Goal: Information Seeking & Learning: Learn about a topic

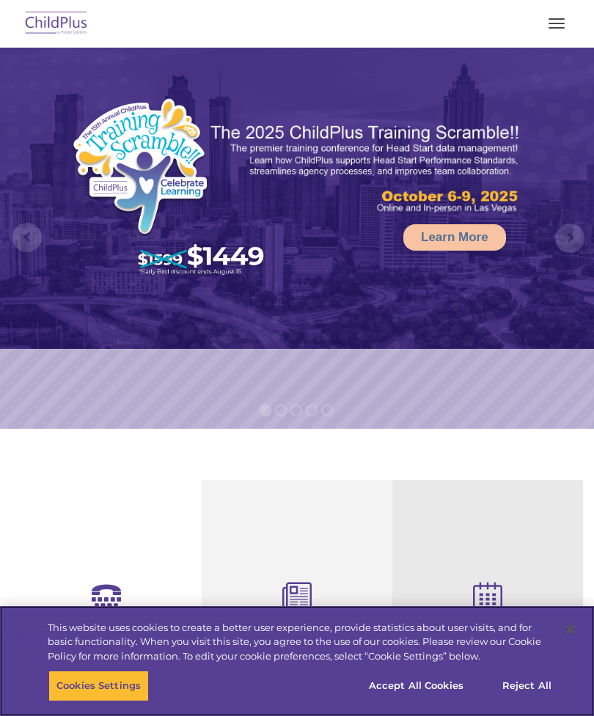
select select "MEDIUM"
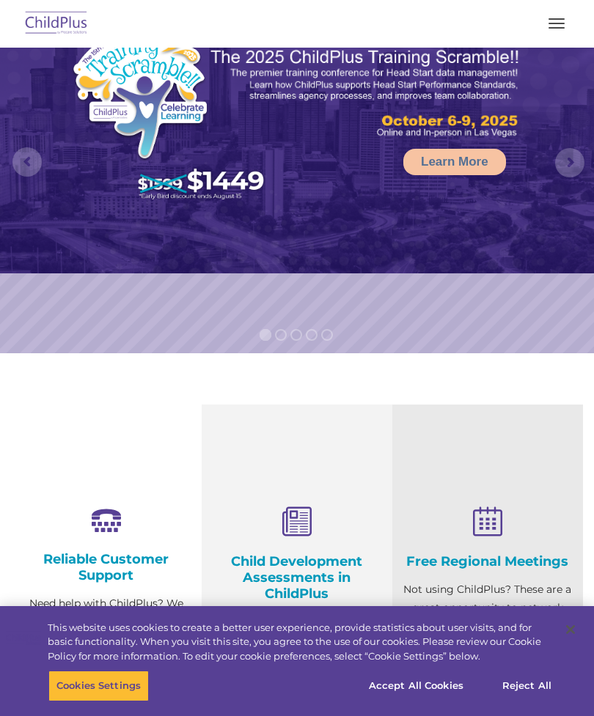
select select "MEDIUM"
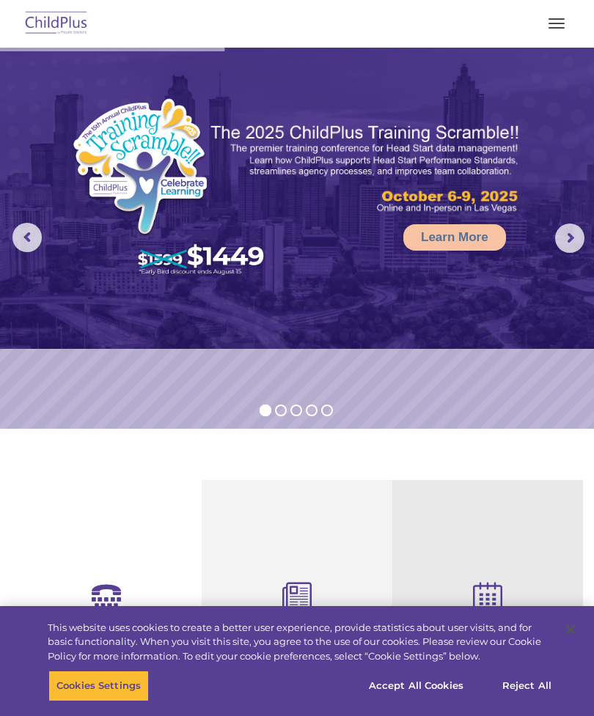
click at [554, 29] on button "button" at bounding box center [556, 23] width 31 height 23
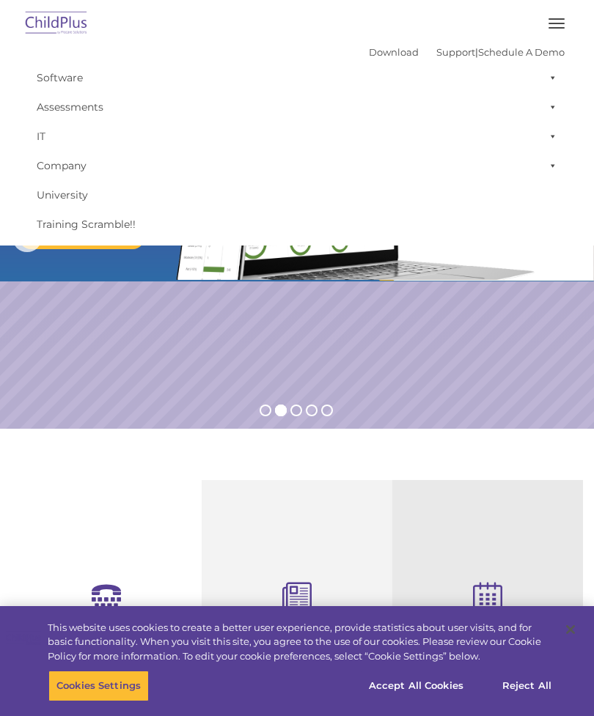
click at [32, 95] on link "Assessments" at bounding box center [296, 106] width 535 height 29
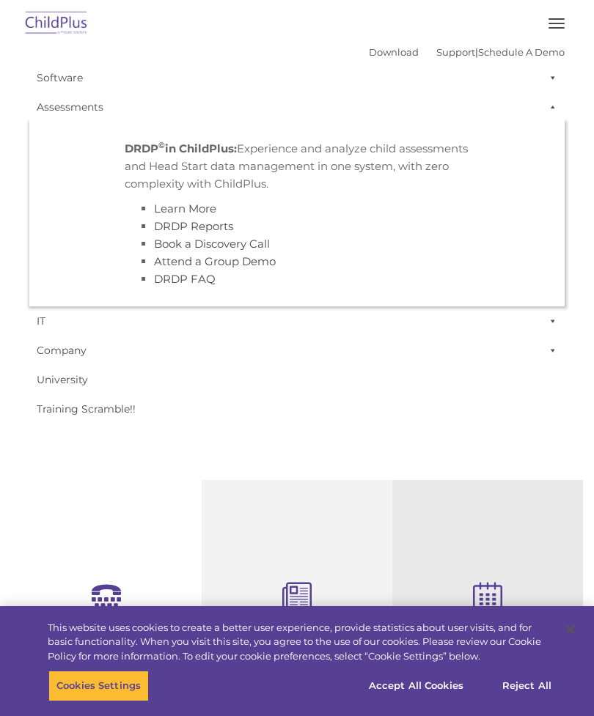
click at [44, 70] on link "Software" at bounding box center [296, 77] width 535 height 29
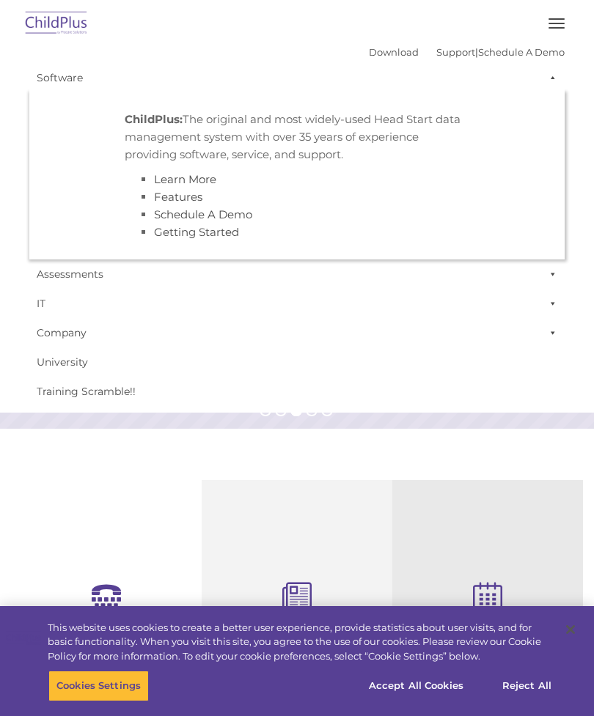
click at [45, 27] on img at bounding box center [56, 24] width 69 height 34
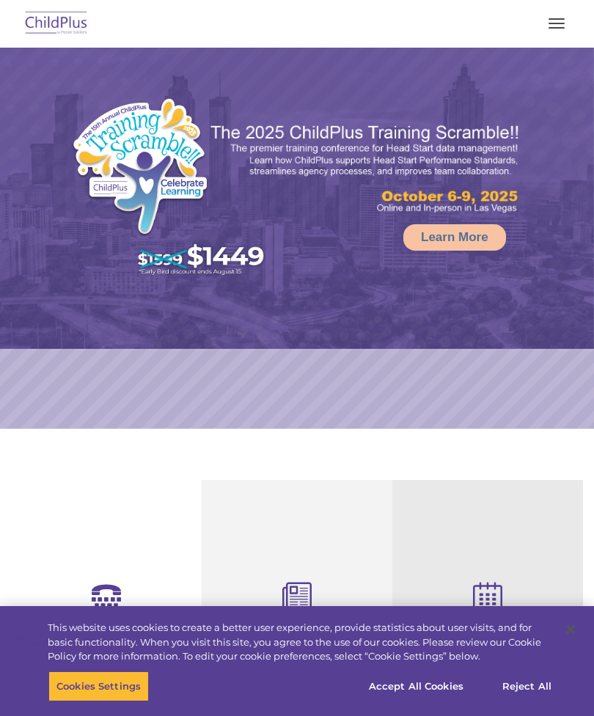
select select "MEDIUM"
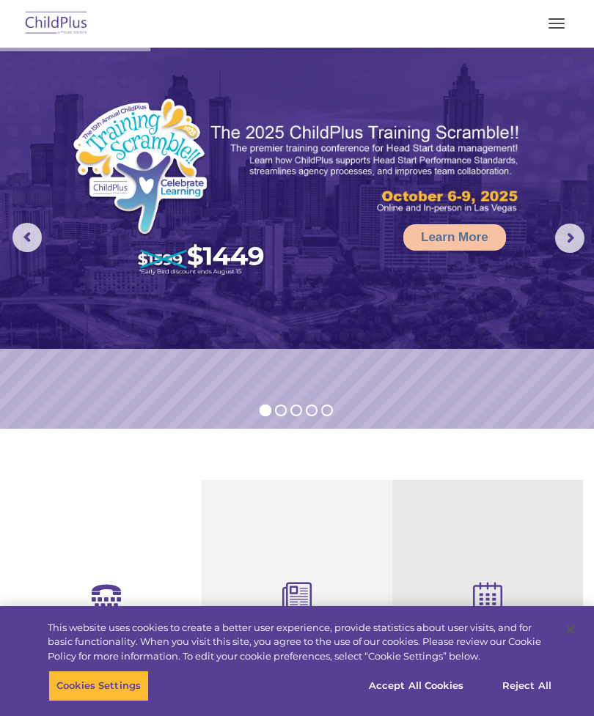
click at [51, 21] on img at bounding box center [56, 24] width 69 height 34
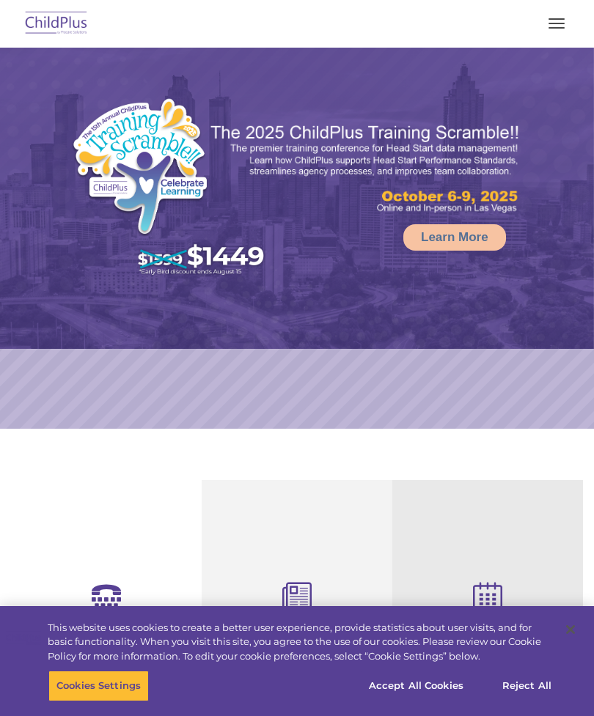
select select "MEDIUM"
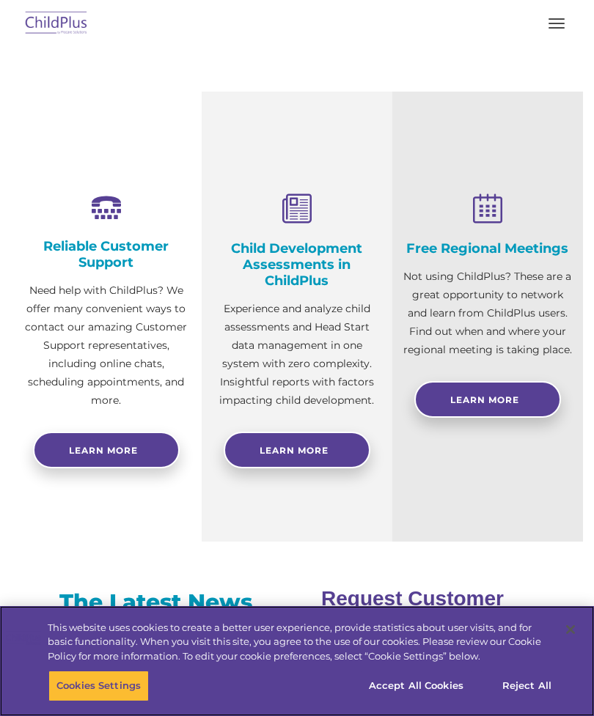
scroll to position [392, 0]
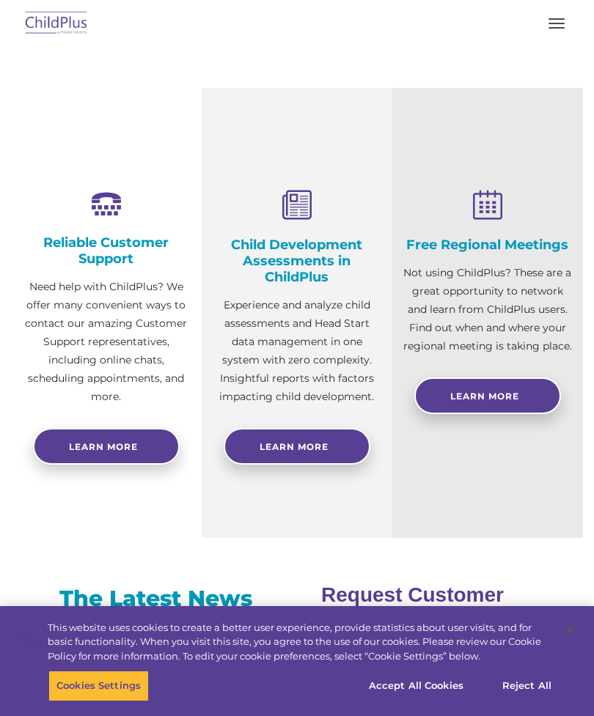
click at [248, 277] on h4 "Child Development Assessments in ChildPlus" at bounding box center [297, 261] width 169 height 48
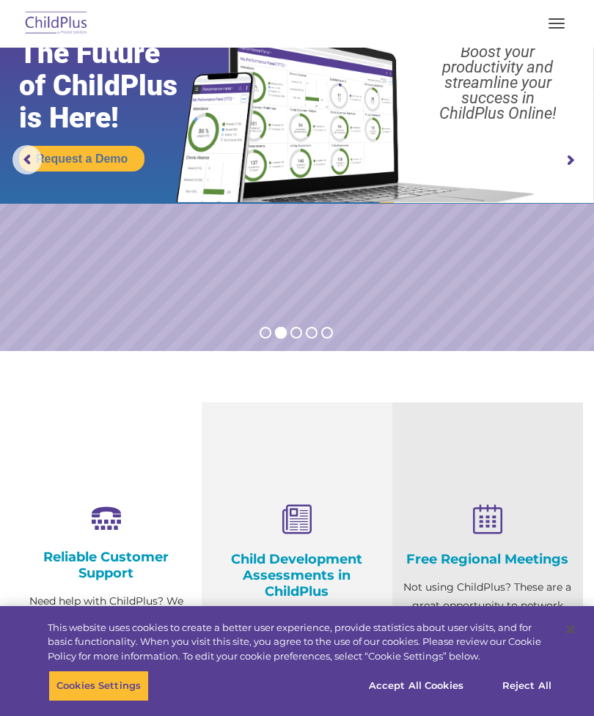
scroll to position [0, 0]
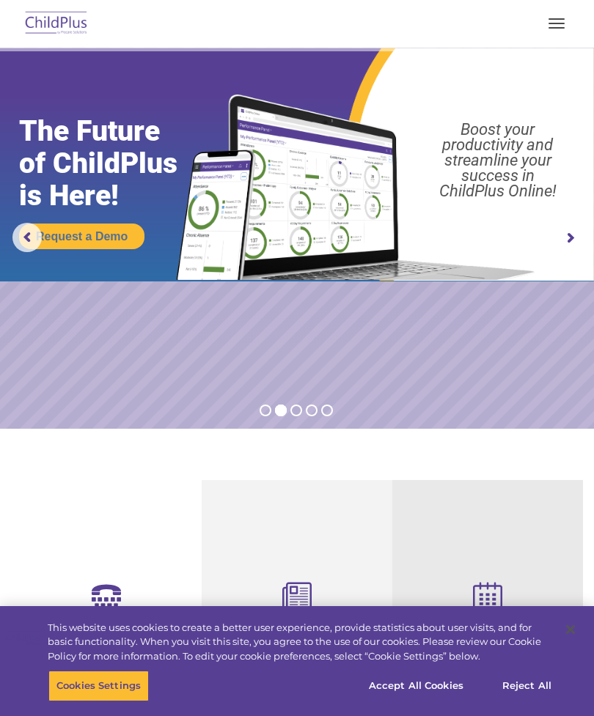
click at [568, 225] on rs-arrow at bounding box center [569, 238] width 29 height 29
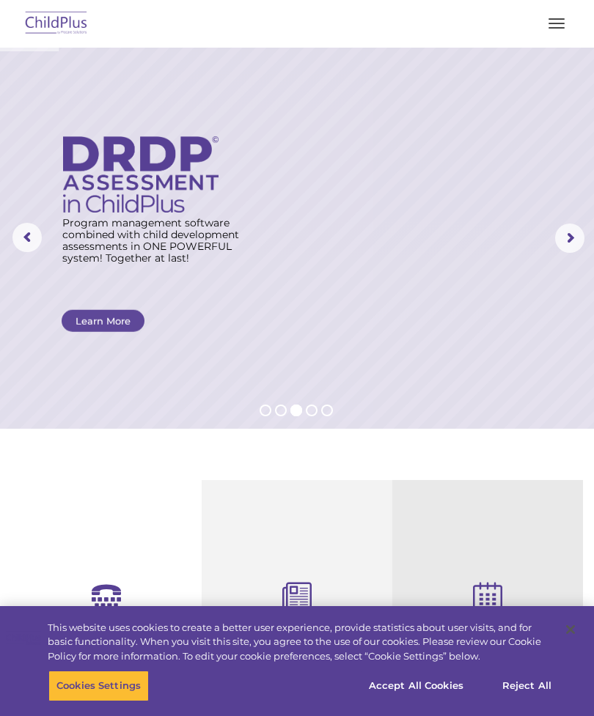
click at [565, 229] on rs-arrow at bounding box center [569, 238] width 29 height 29
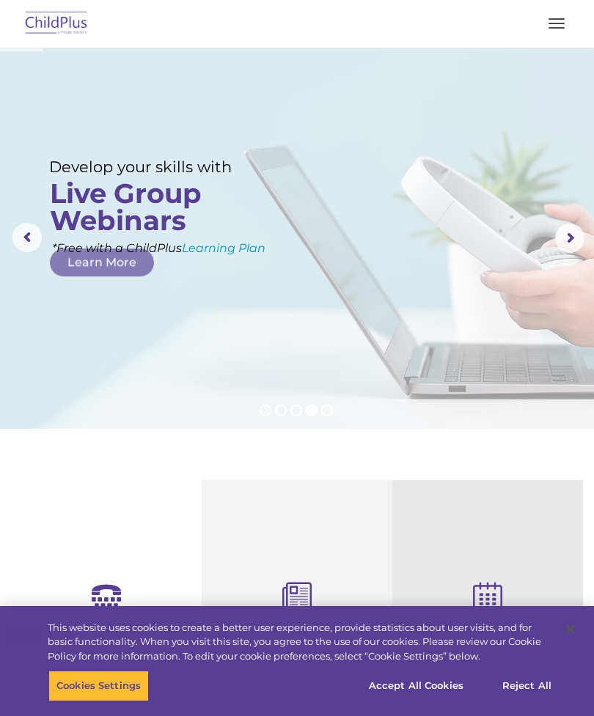
click at [567, 241] on rs-arrow at bounding box center [569, 238] width 29 height 29
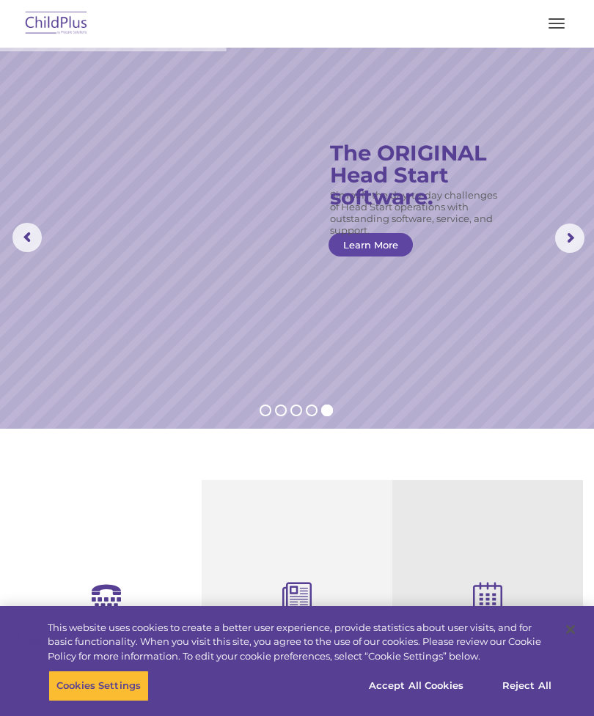
click at [367, 245] on link "Learn More" at bounding box center [371, 244] width 84 height 23
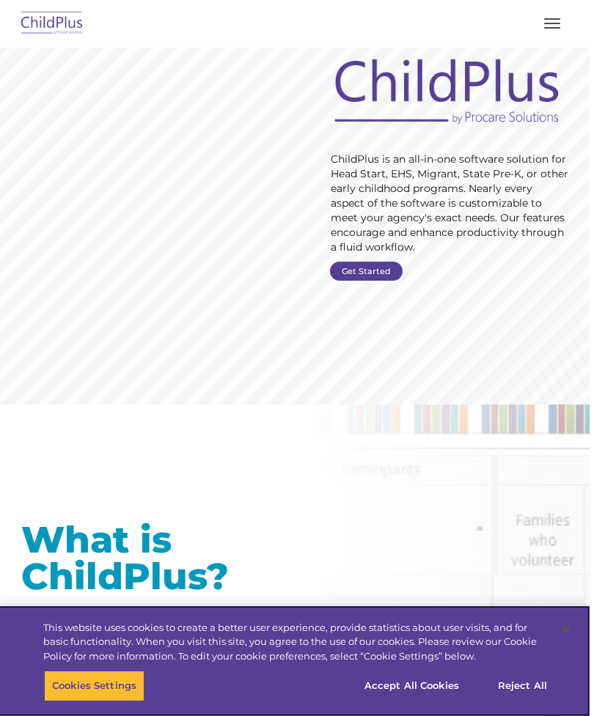
scroll to position [69, 0]
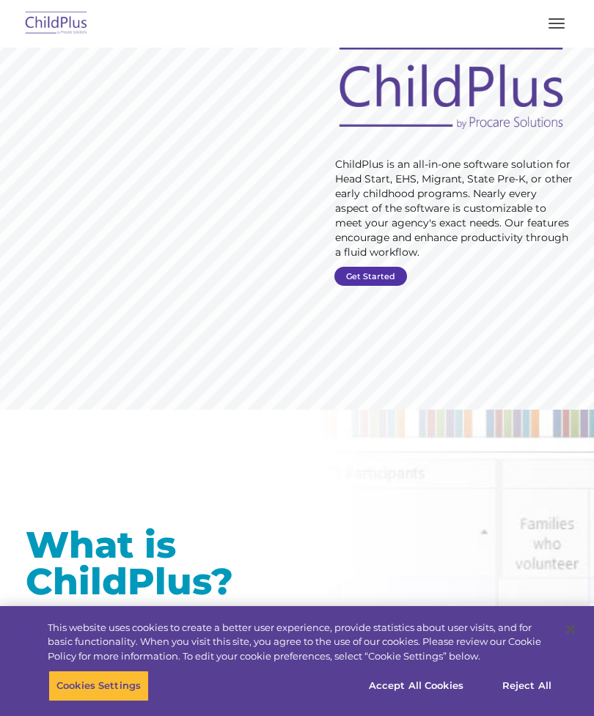
click at [362, 272] on link "Get Started" at bounding box center [370, 276] width 73 height 19
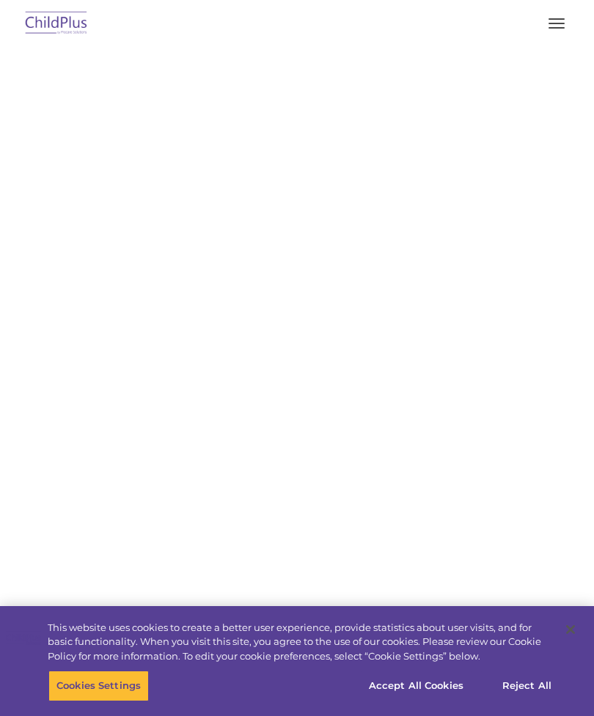
select select "MEDIUM"
